Goal: Information Seeking & Learning: Learn about a topic

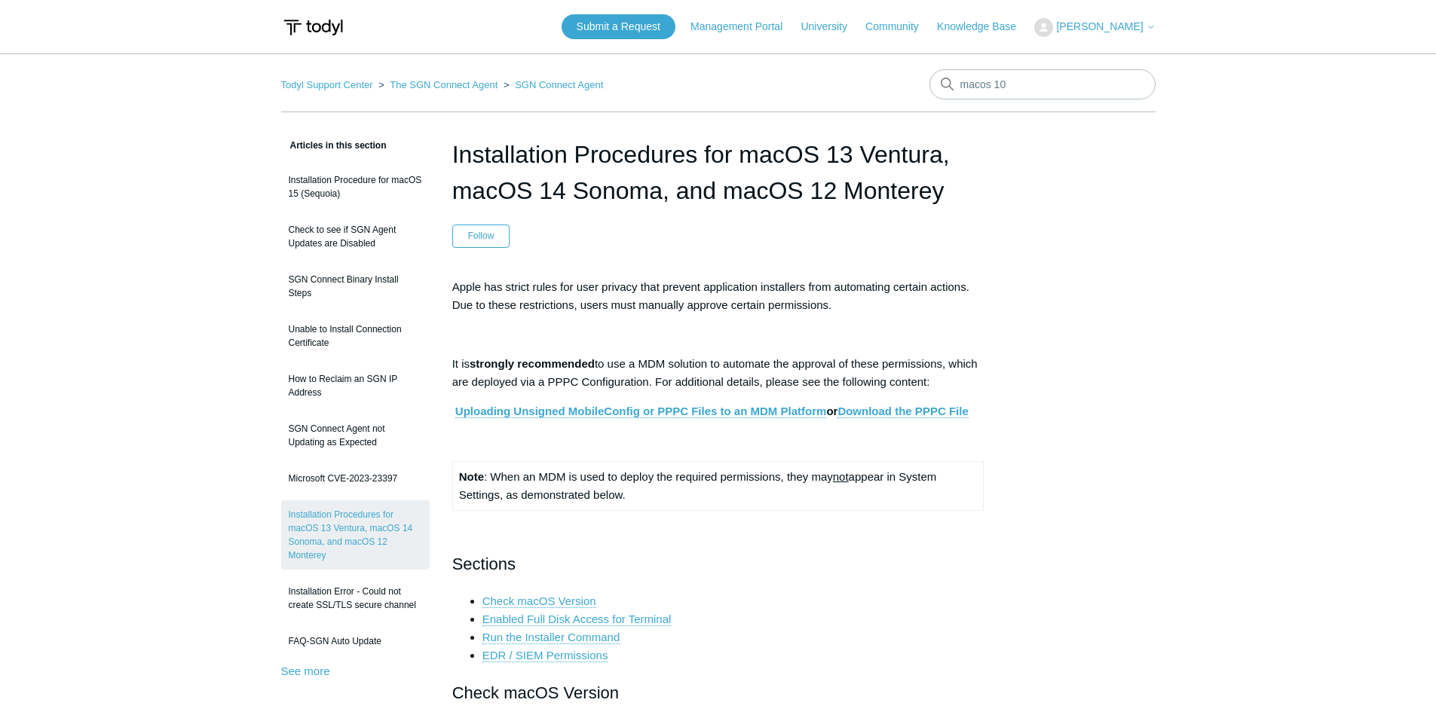
scroll to position [75, 0]
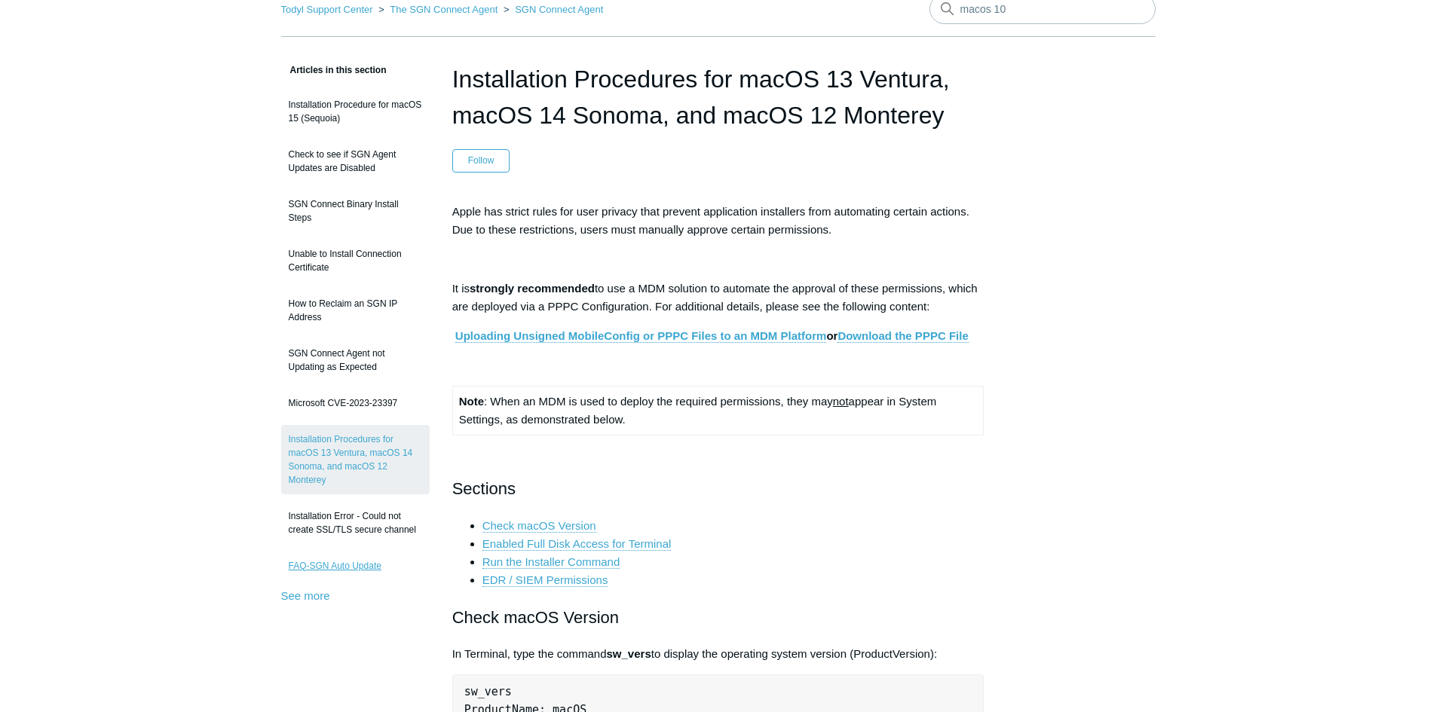
click at [307, 571] on link "FAQ-SGN Auto Update" at bounding box center [355, 566] width 148 height 29
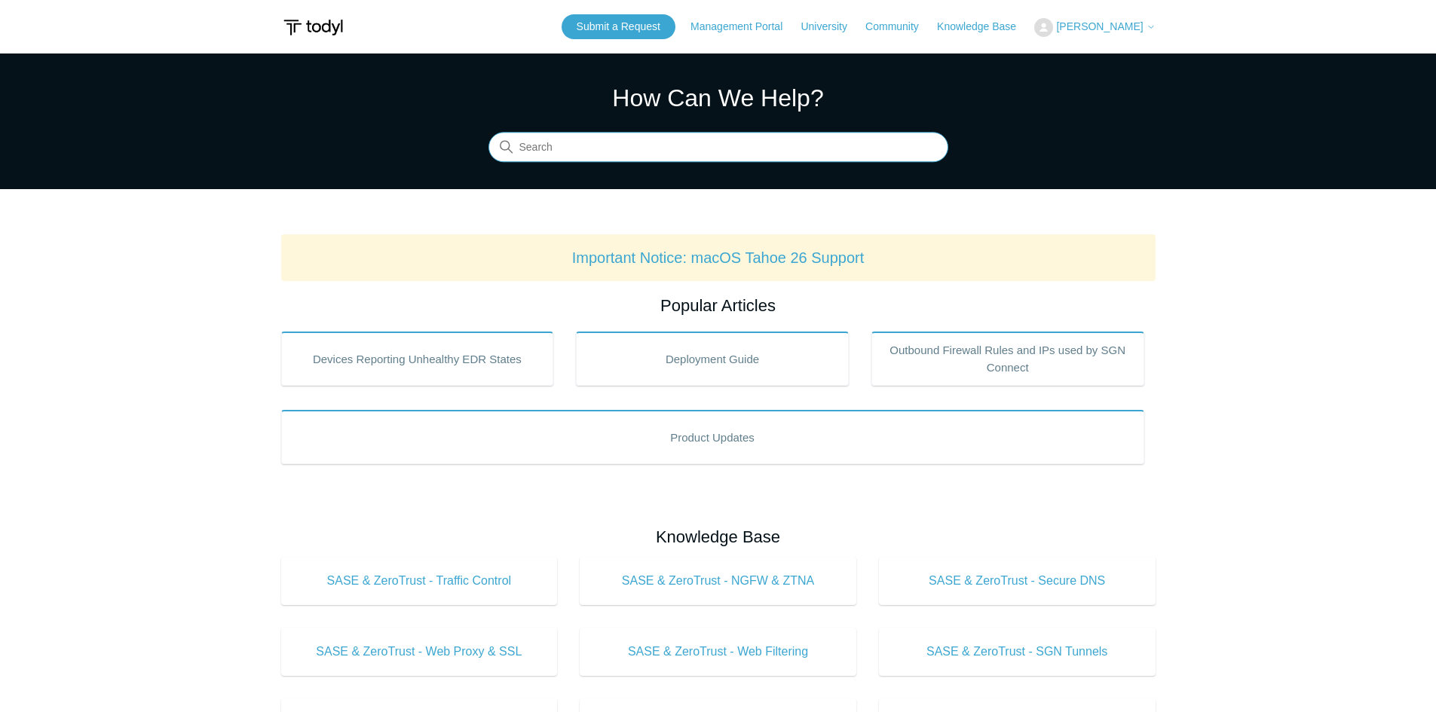
click at [563, 139] on input "Search" at bounding box center [718, 148] width 460 height 30
type input "macos"
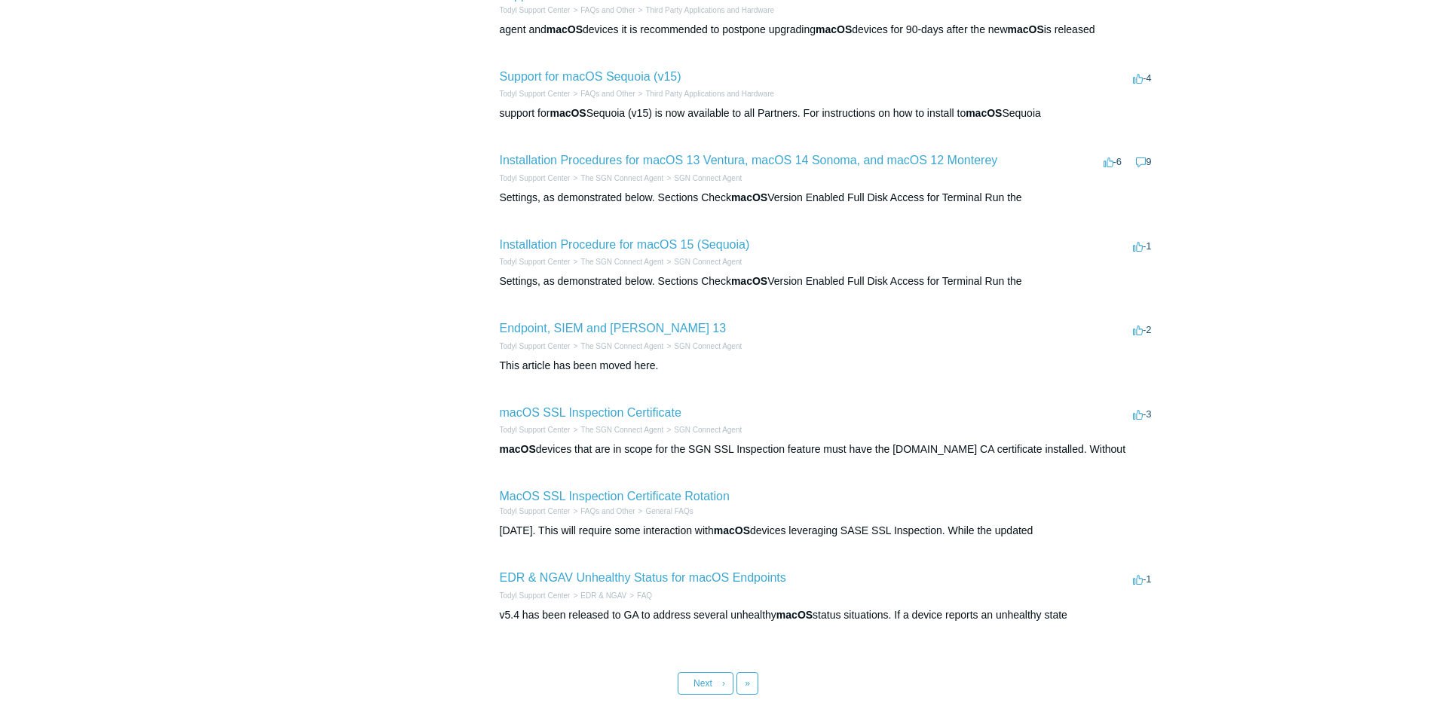
scroll to position [448, 0]
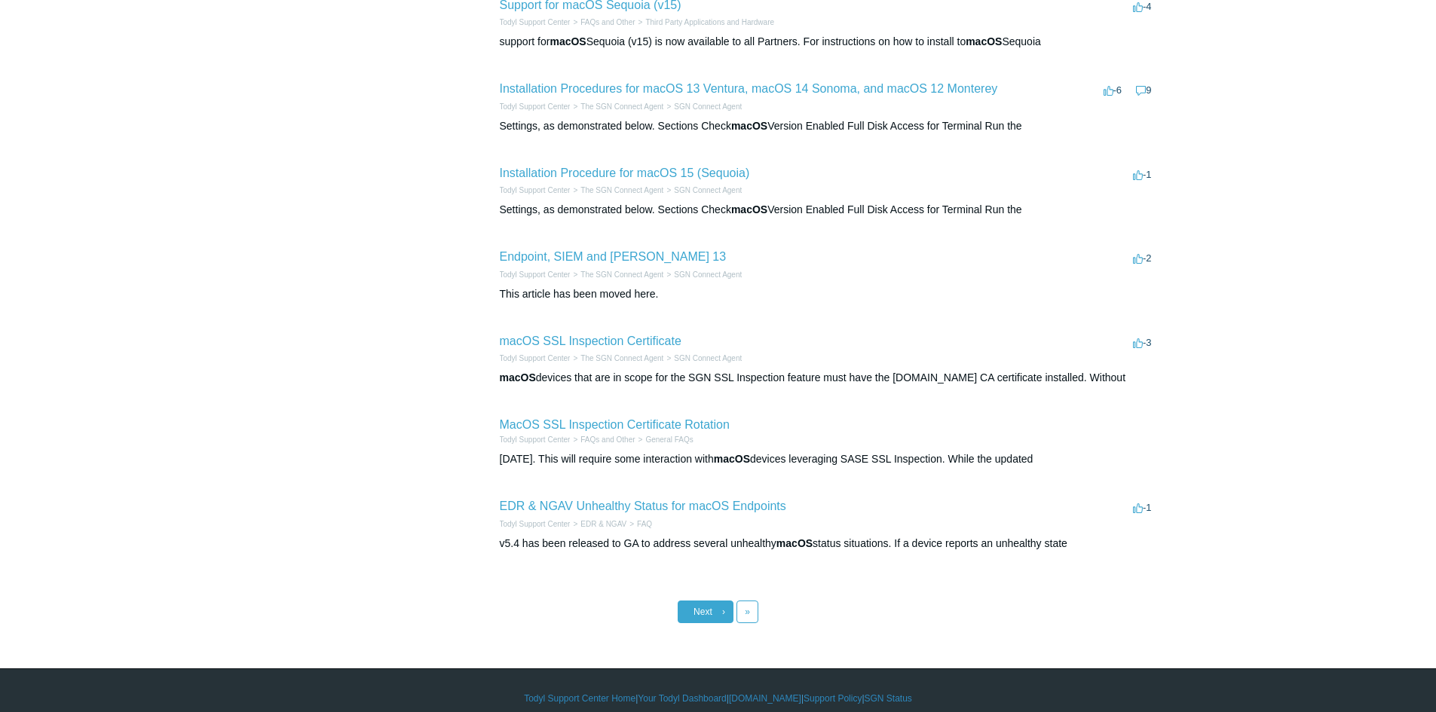
click at [708, 607] on span "Next" at bounding box center [702, 612] width 19 height 11
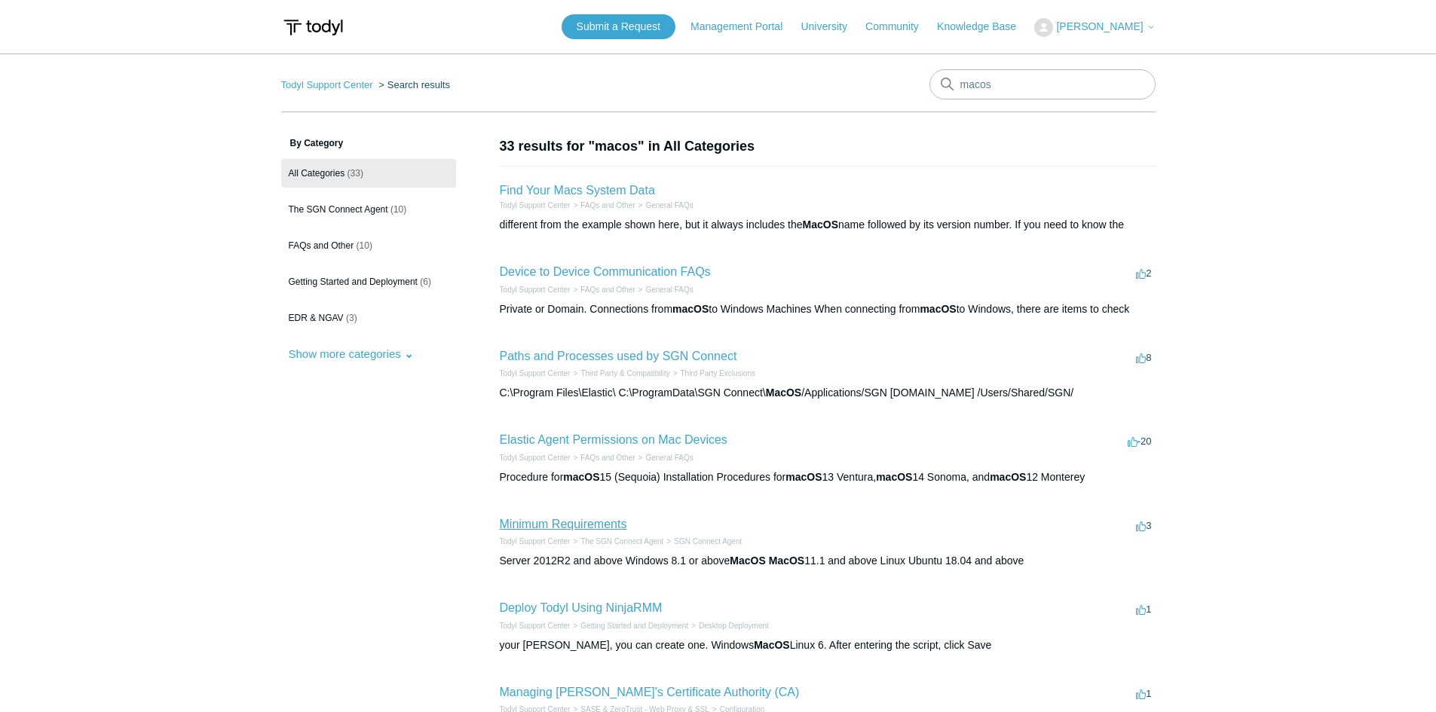
click at [598, 521] on link "Minimum Requirements" at bounding box center [563, 524] width 127 height 13
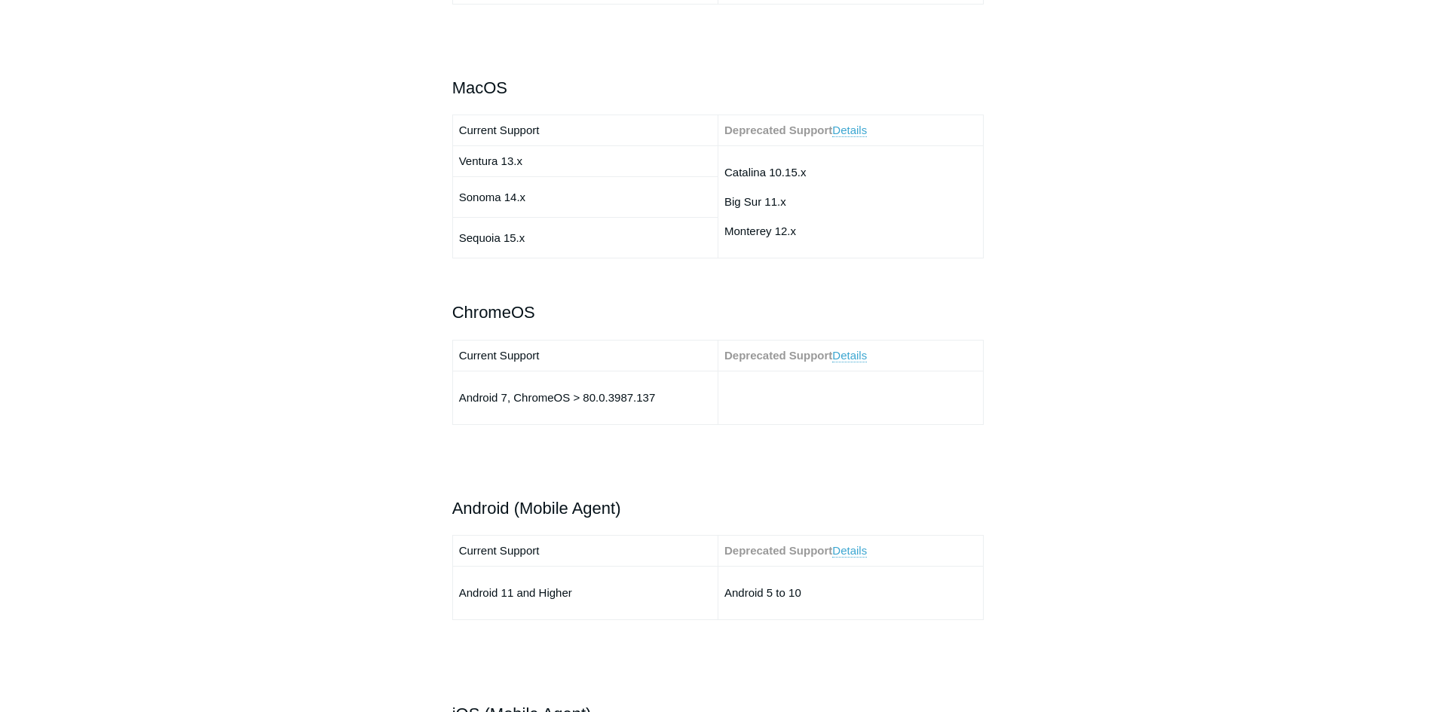
scroll to position [1583, 0]
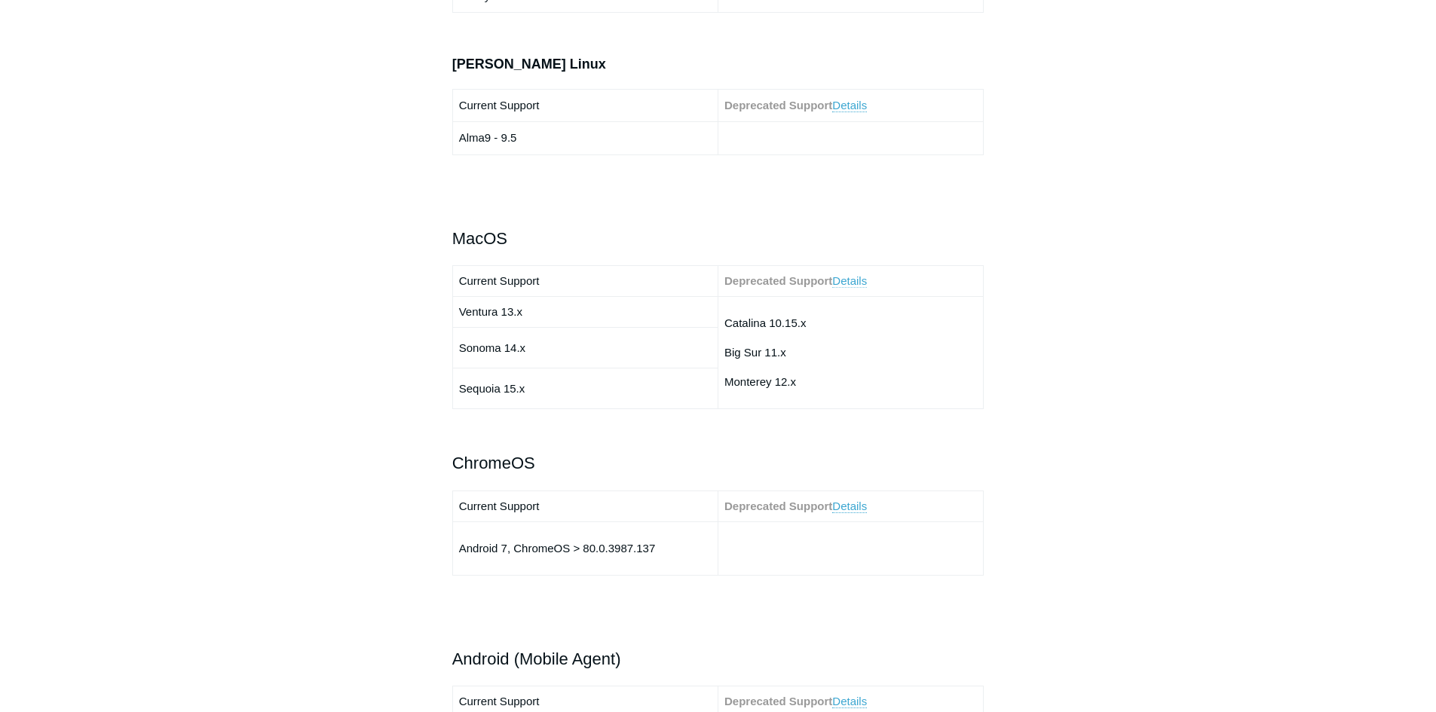
click at [855, 280] on link "Details" at bounding box center [849, 281] width 35 height 14
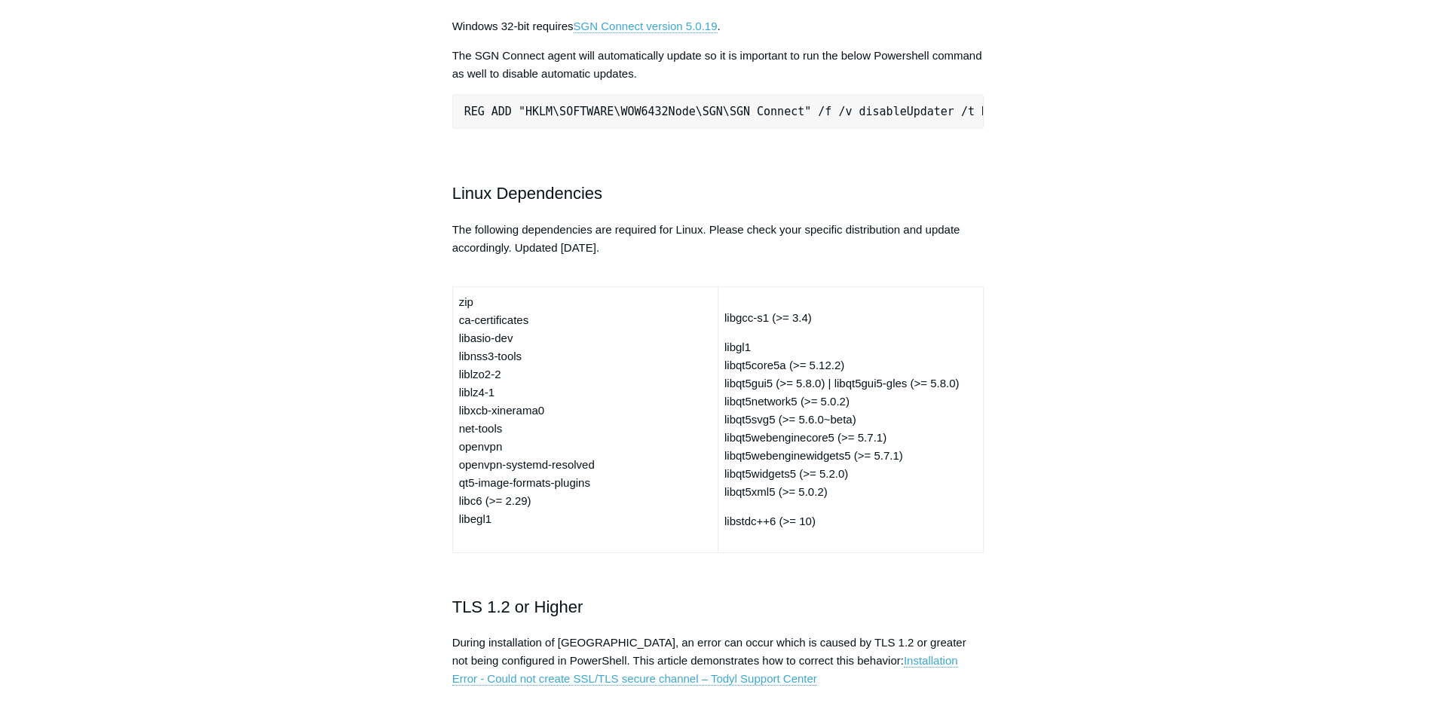
scroll to position [3679, 0]
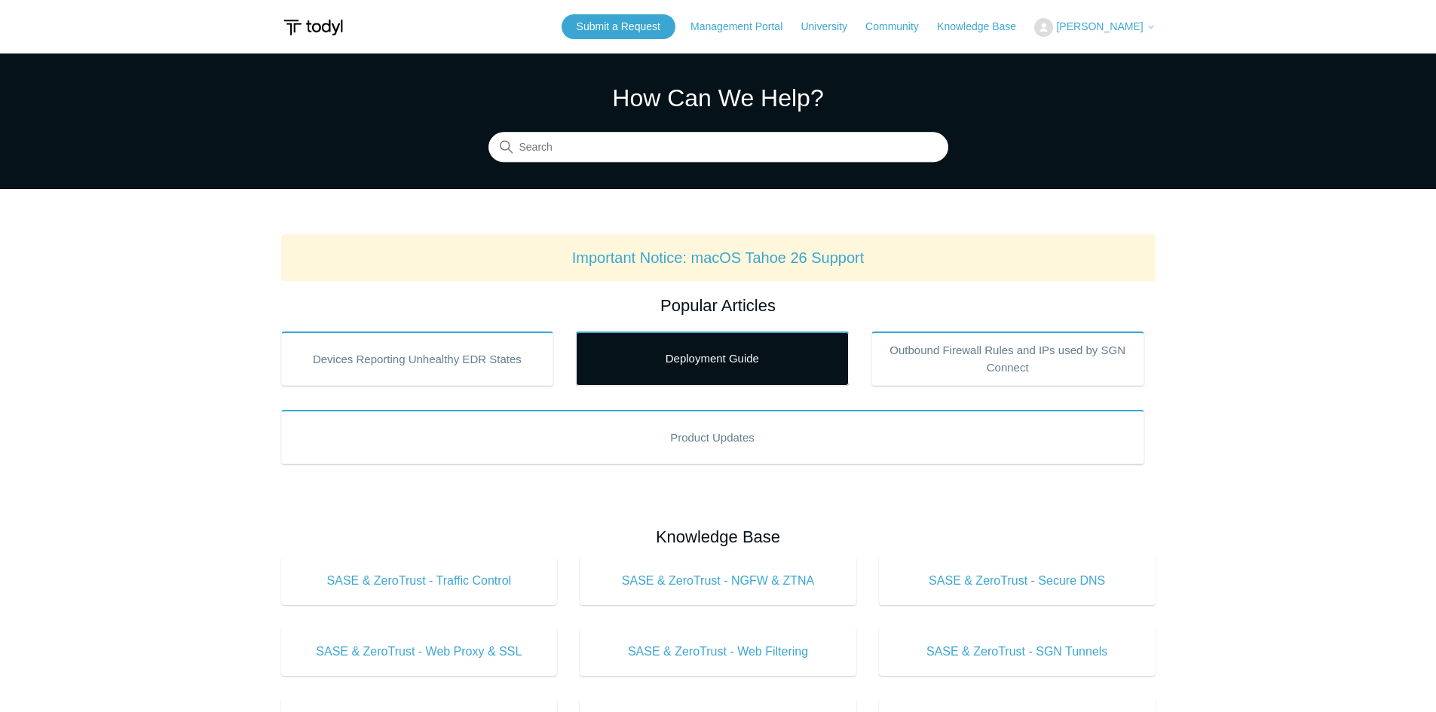
click at [711, 353] on link "Deployment Guide" at bounding box center [712, 359] width 273 height 54
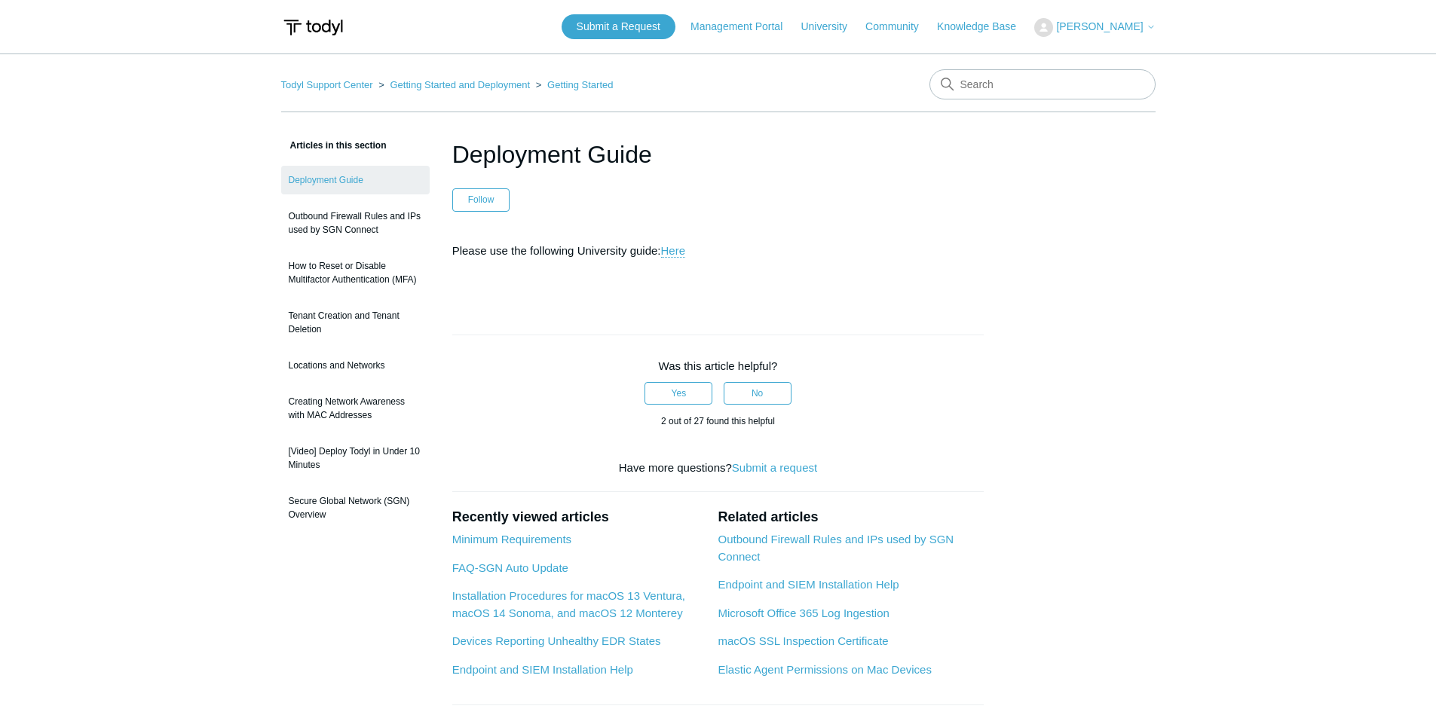
scroll to position [151, 0]
